Goal: Task Accomplishment & Management: Complete application form

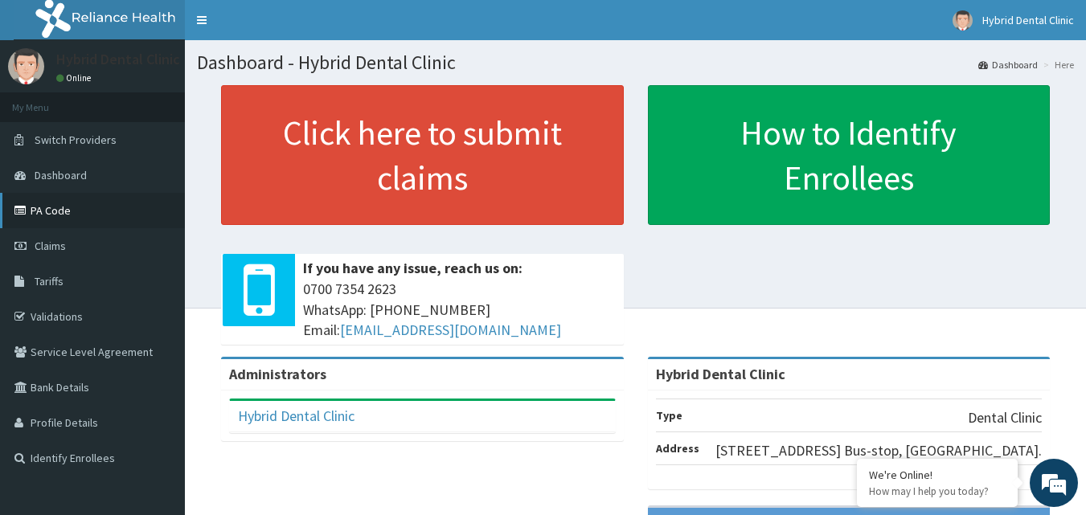
click at [62, 210] on link "PA Code" at bounding box center [92, 210] width 185 height 35
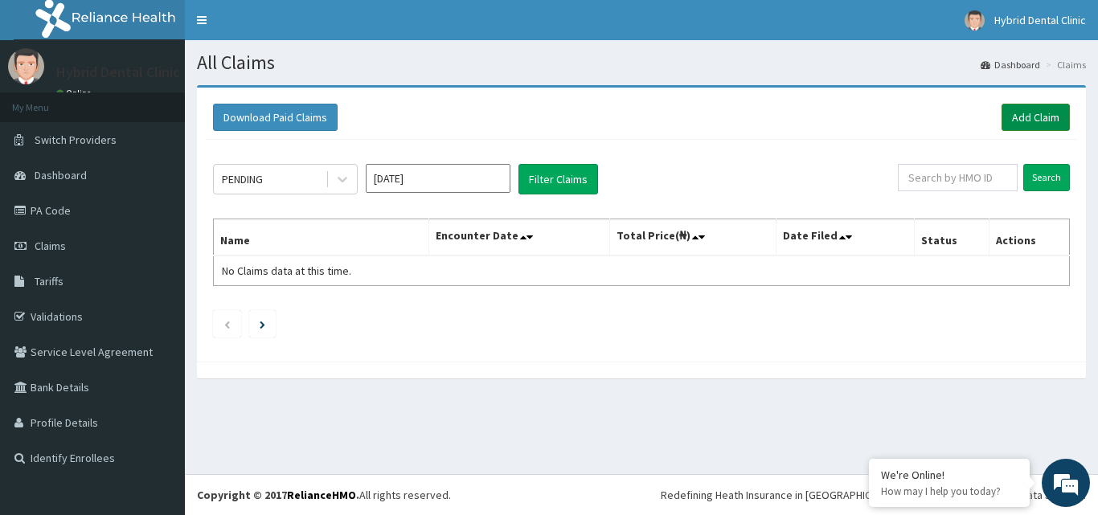
click at [1054, 124] on link "Add Claim" at bounding box center [1035, 117] width 68 height 27
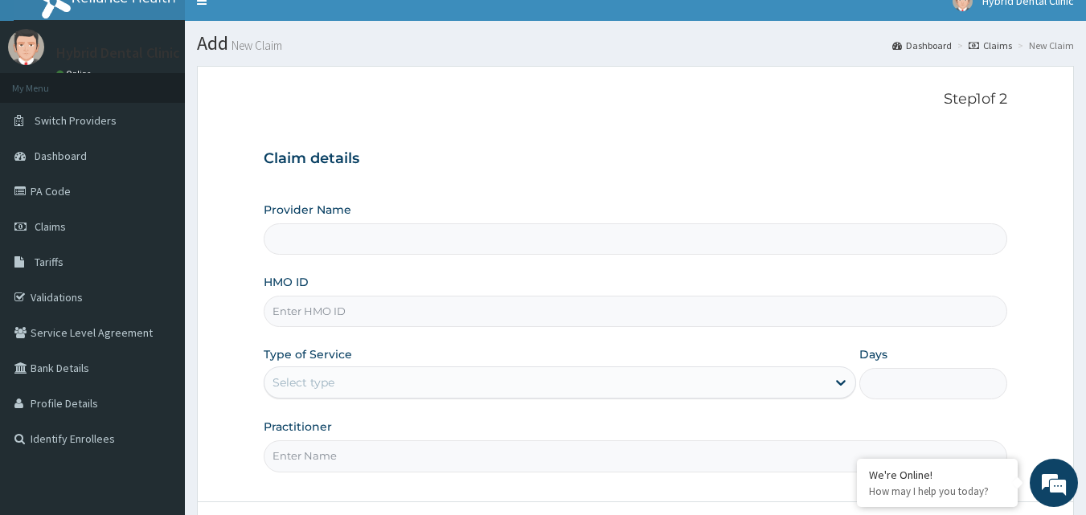
scroll to position [150, 0]
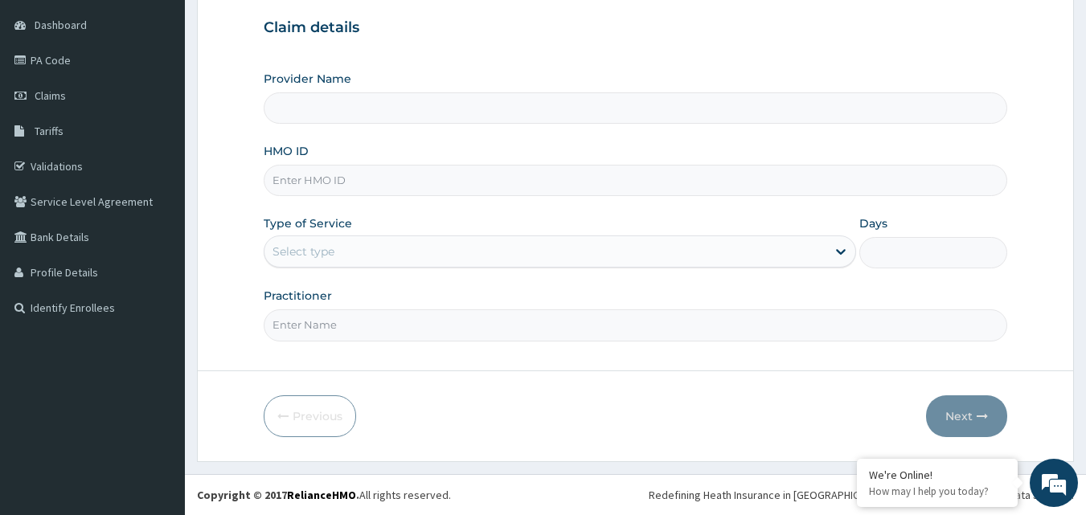
type input "Hybrid Dental Clinic"
click at [414, 172] on input "HMO ID" at bounding box center [636, 180] width 744 height 31
paste input "TNO/10019/A"
type input "TNO/10019/A"
click at [317, 242] on div "Select type" at bounding box center [545, 252] width 562 height 26
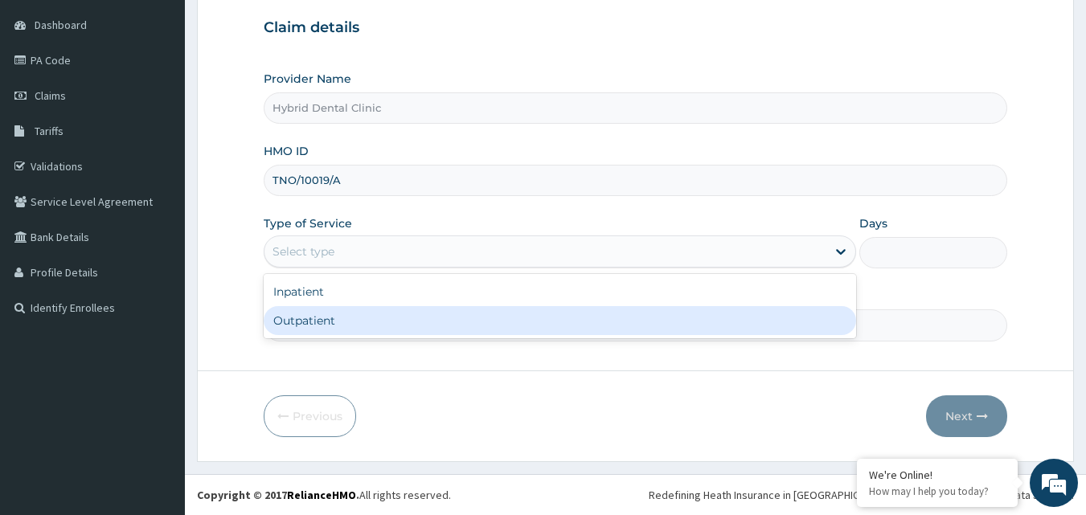
click at [317, 313] on div "Outpatient" at bounding box center [560, 320] width 592 height 29
type input "1"
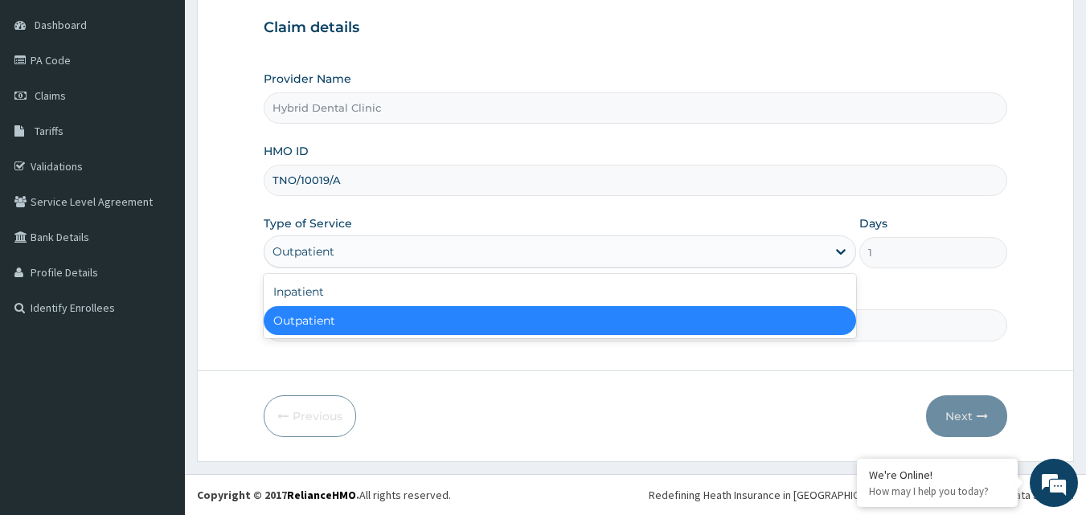
click at [291, 252] on div "Outpatient" at bounding box center [303, 252] width 62 height 16
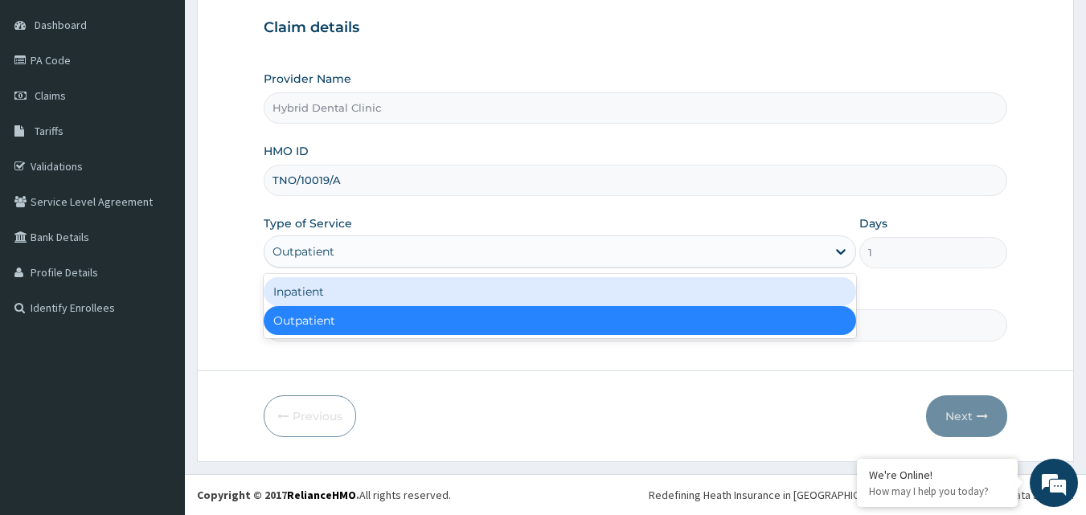
click at [308, 285] on div "Inpatient" at bounding box center [560, 291] width 592 height 29
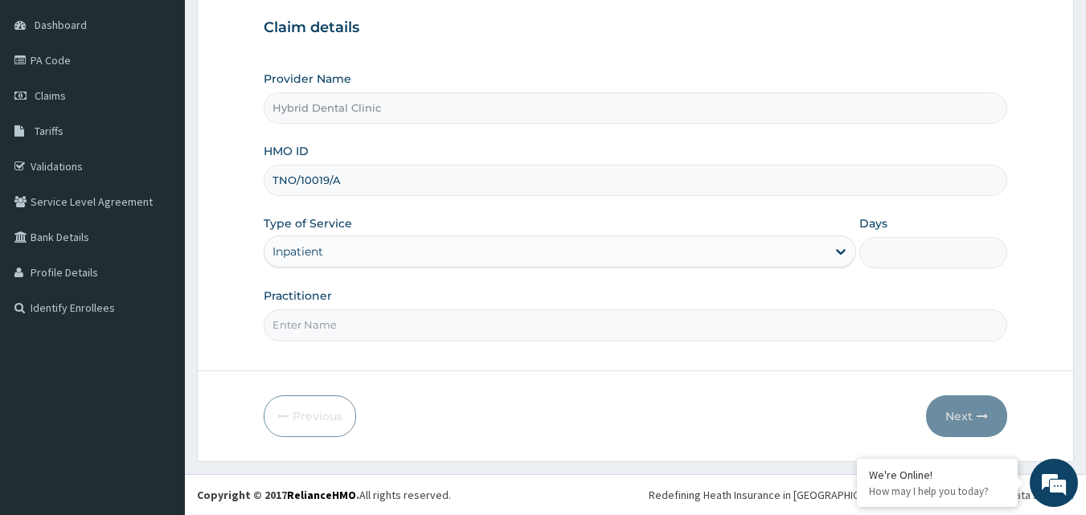
click at [322, 332] on input "Practitioner" at bounding box center [636, 324] width 744 height 31
type input "[PERSON_NAME]"
click at [579, 387] on form "Step 1 of 2 Claim details Provider Name Hybrid Dental Clinic HMO ID TNO/10019/A…" at bounding box center [635, 198] width 877 height 527
click at [944, 249] on input "Days" at bounding box center [933, 252] width 148 height 31
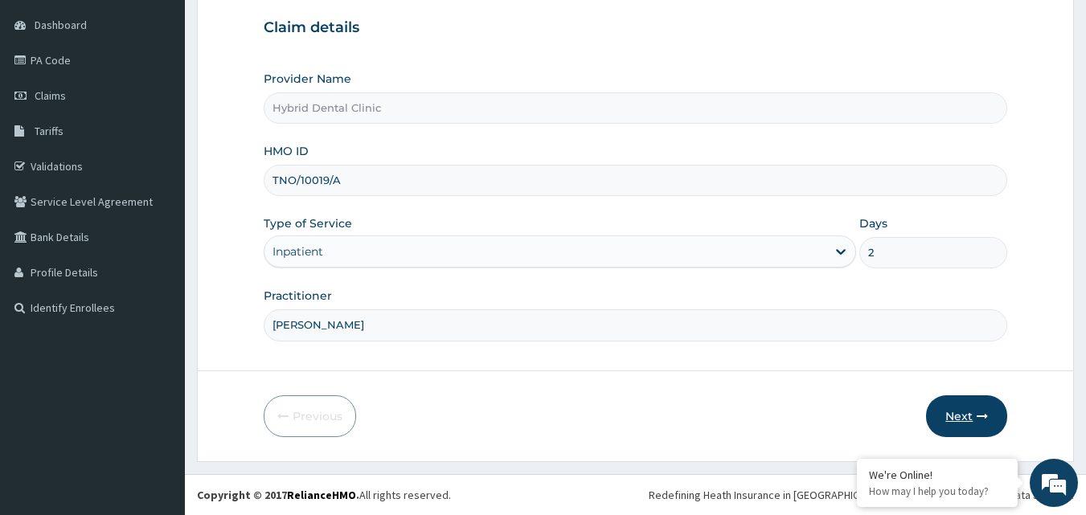
type input "2"
click at [960, 421] on button "Next" at bounding box center [966, 416] width 81 height 42
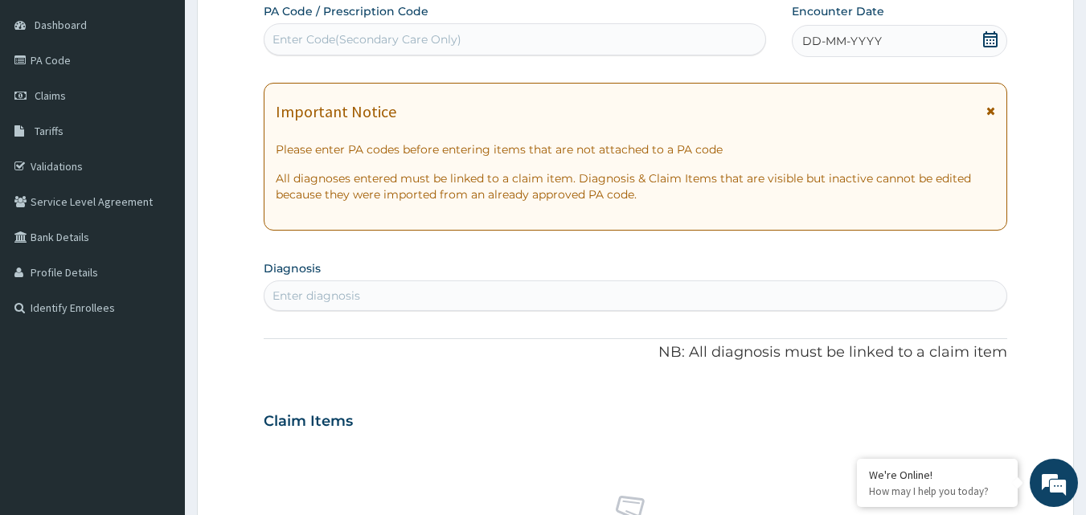
click at [447, 27] on div "Enter Code(Secondary Care Only)" at bounding box center [515, 40] width 502 height 26
paste input "PA/B8128D"
type input "PA/B8128D"
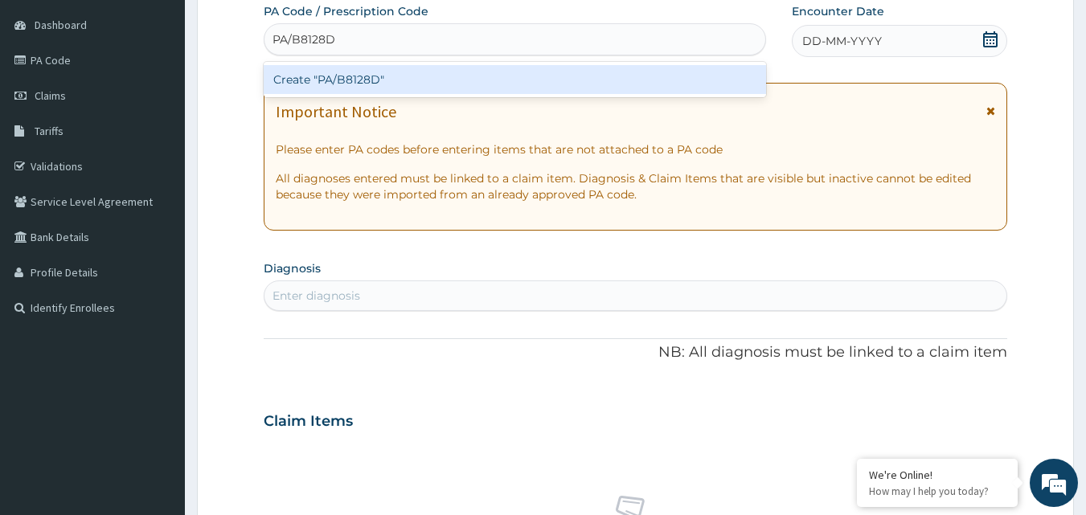
click at [408, 86] on div "Create "PA/B8128D"" at bounding box center [515, 79] width 503 height 29
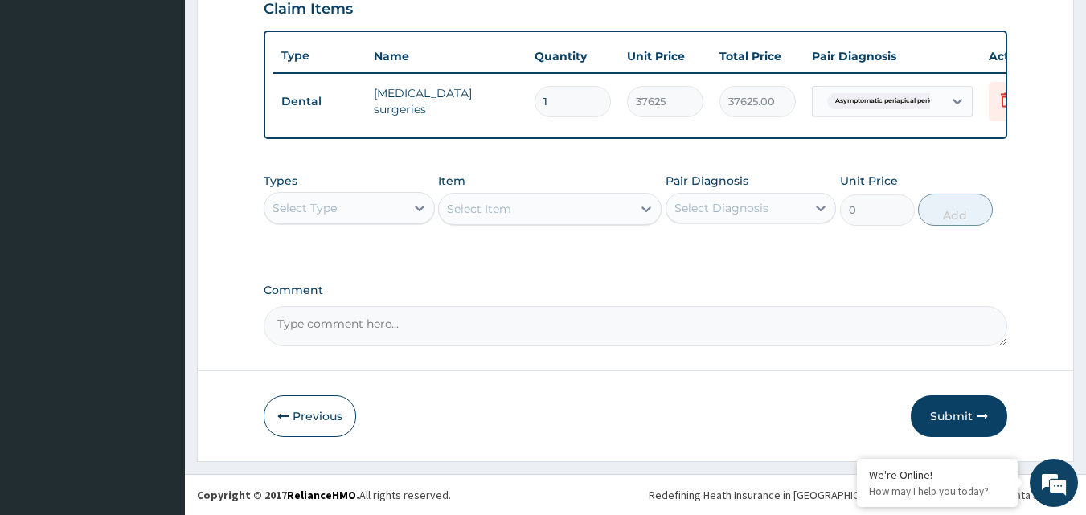
scroll to position [579, 0]
click at [940, 409] on button "Submit" at bounding box center [959, 416] width 96 height 42
